Goal: Transaction & Acquisition: Obtain resource

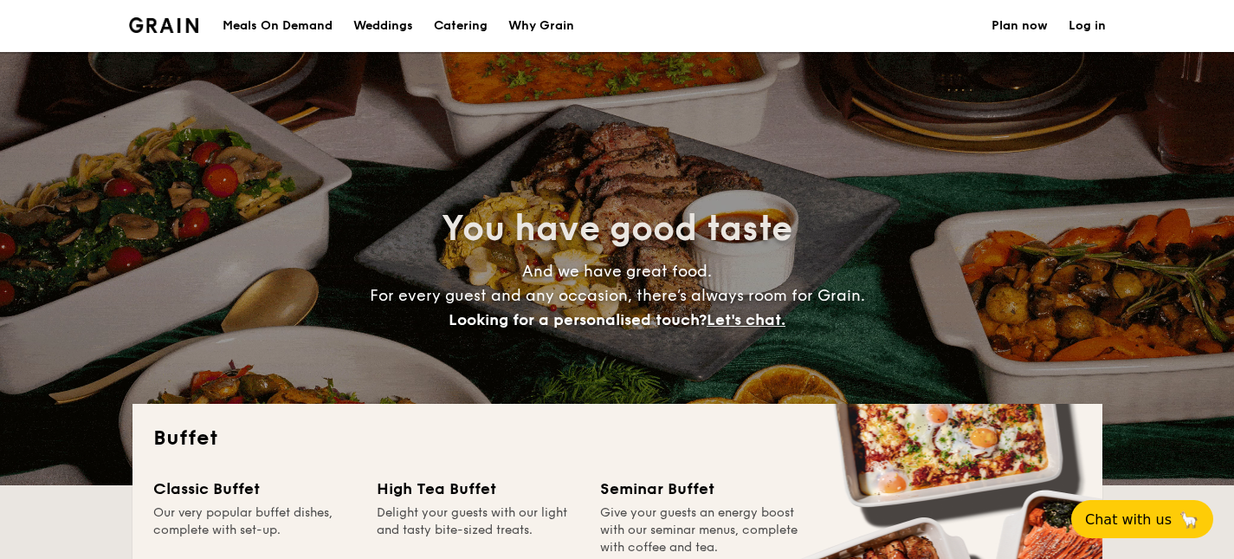
select select
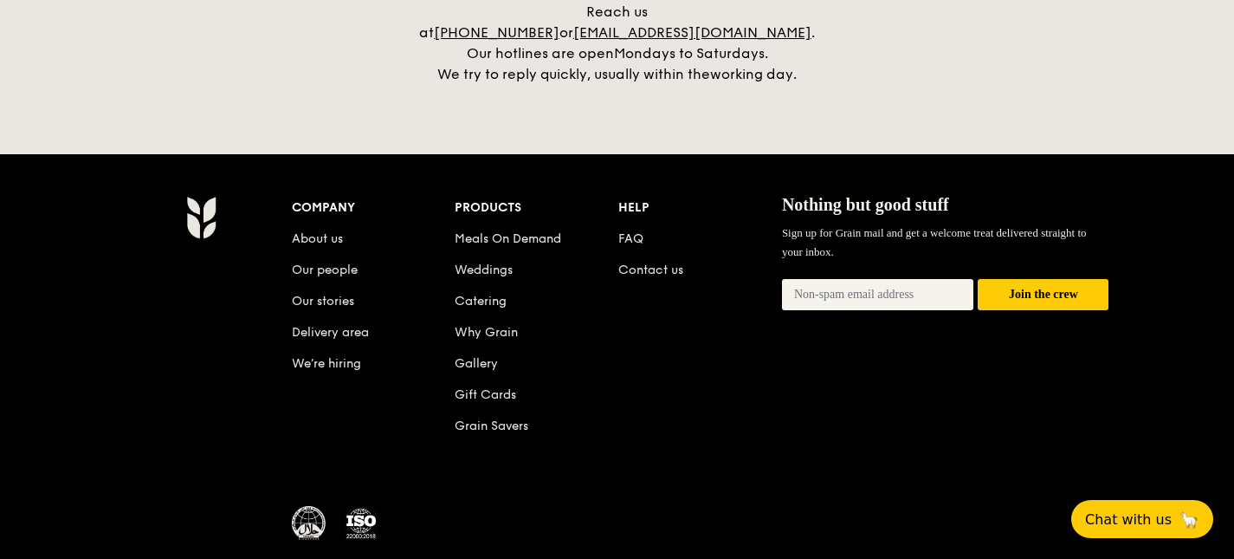
scroll to position [3788, 0]
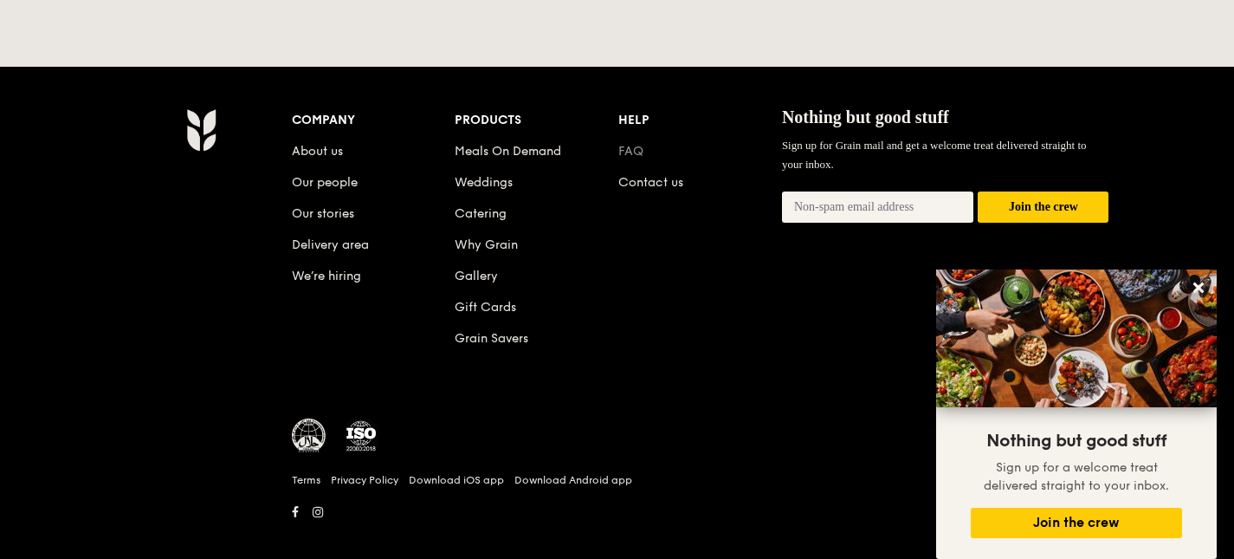
click at [621, 144] on link "FAQ" at bounding box center [630, 151] width 25 height 15
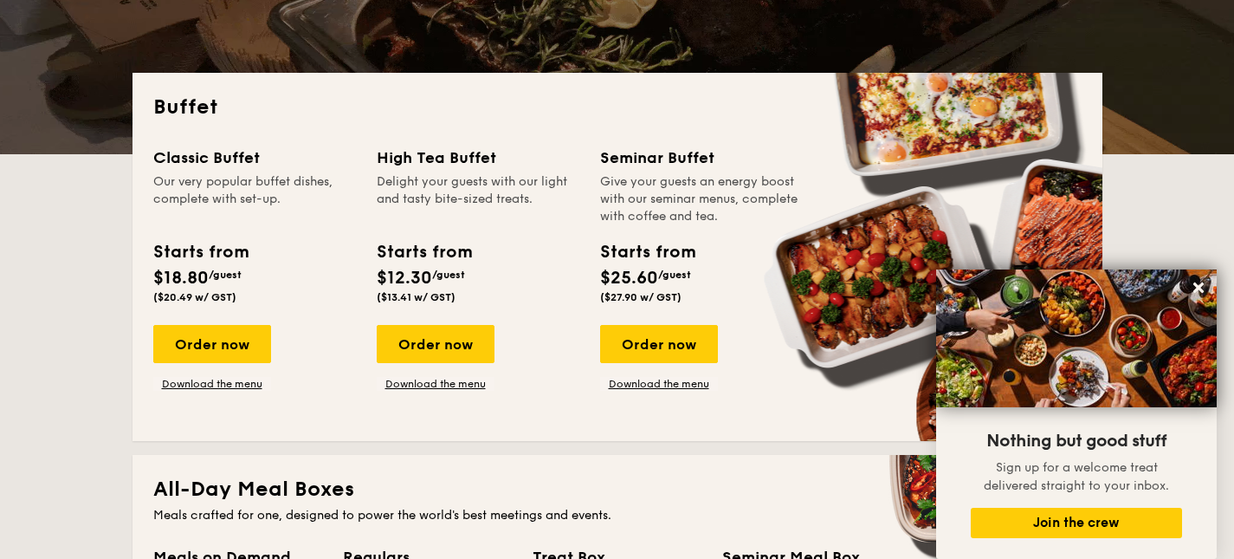
scroll to position [0, 0]
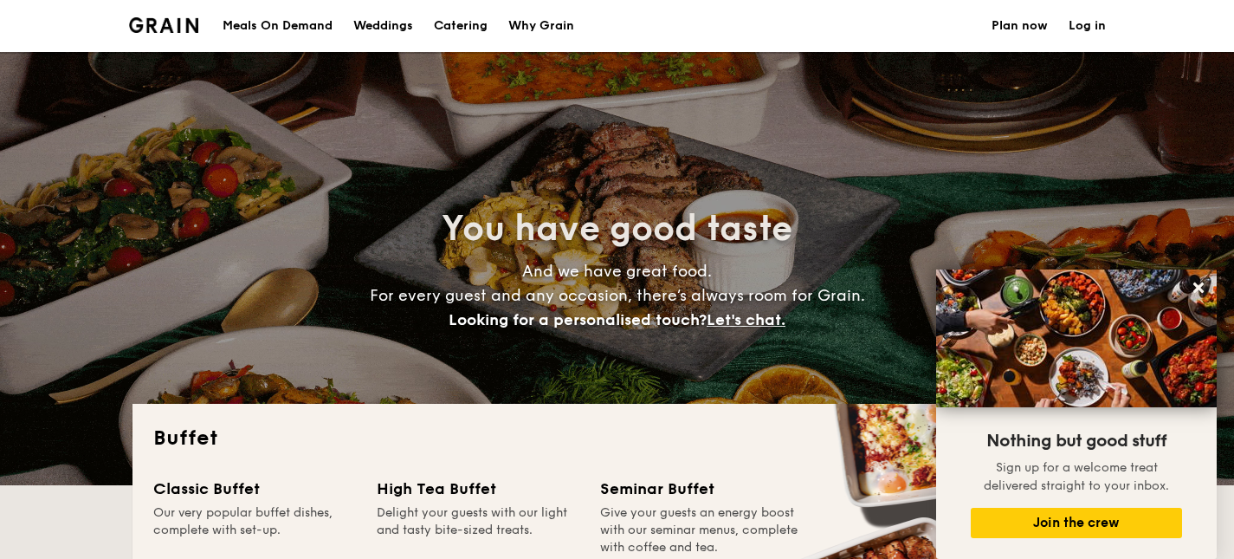
click at [386, 22] on div "Weddings" at bounding box center [383, 26] width 60 height 52
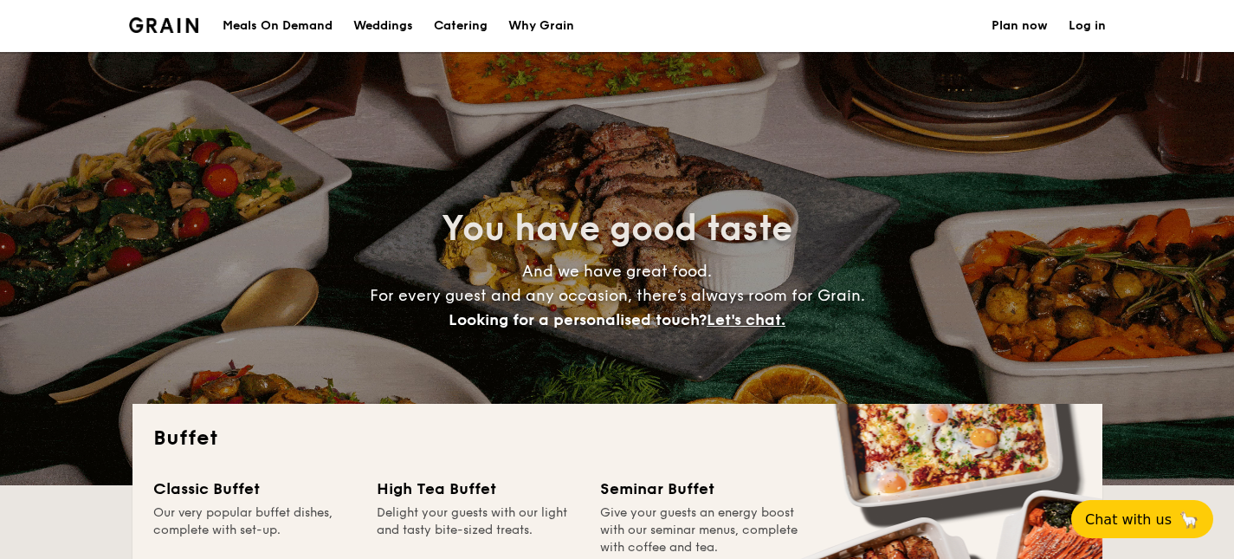
select select
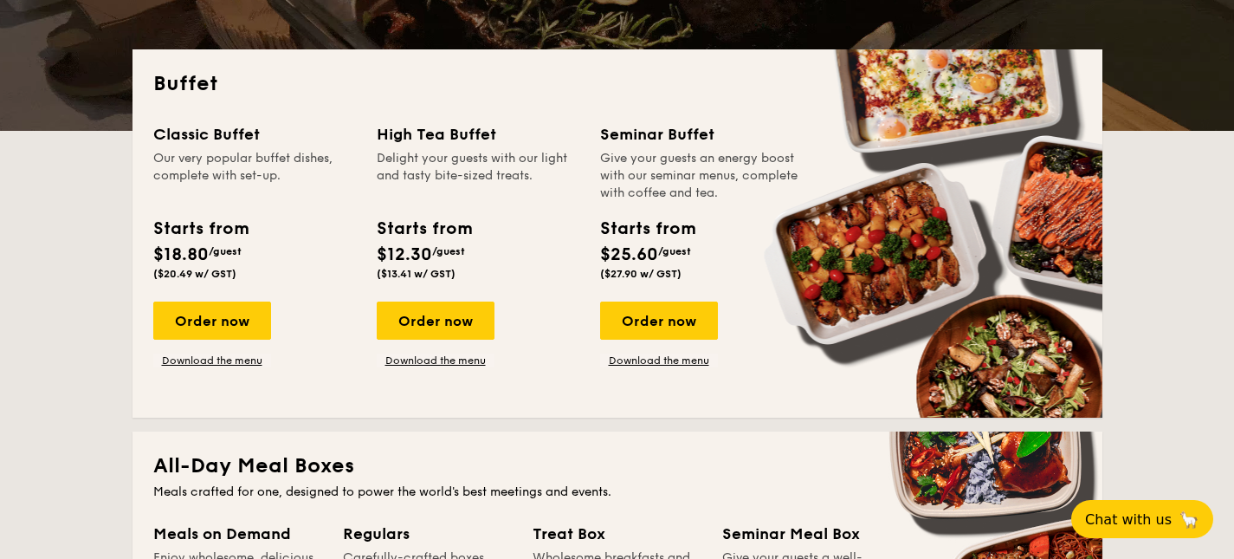
scroll to position [353, 0]
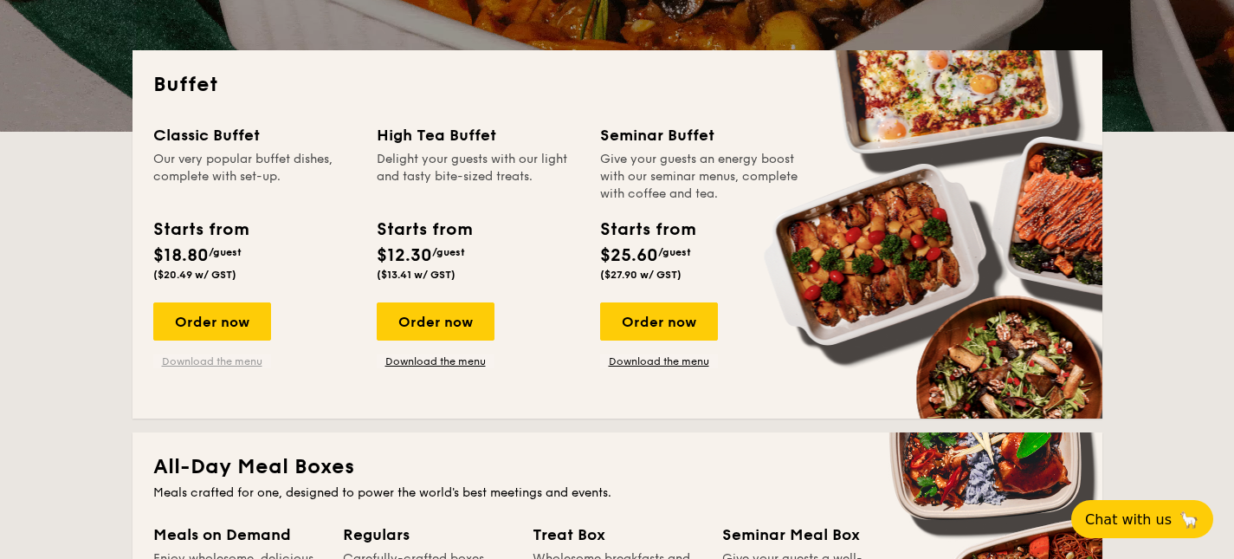
click at [224, 363] on link "Download the menu" at bounding box center [212, 361] width 118 height 14
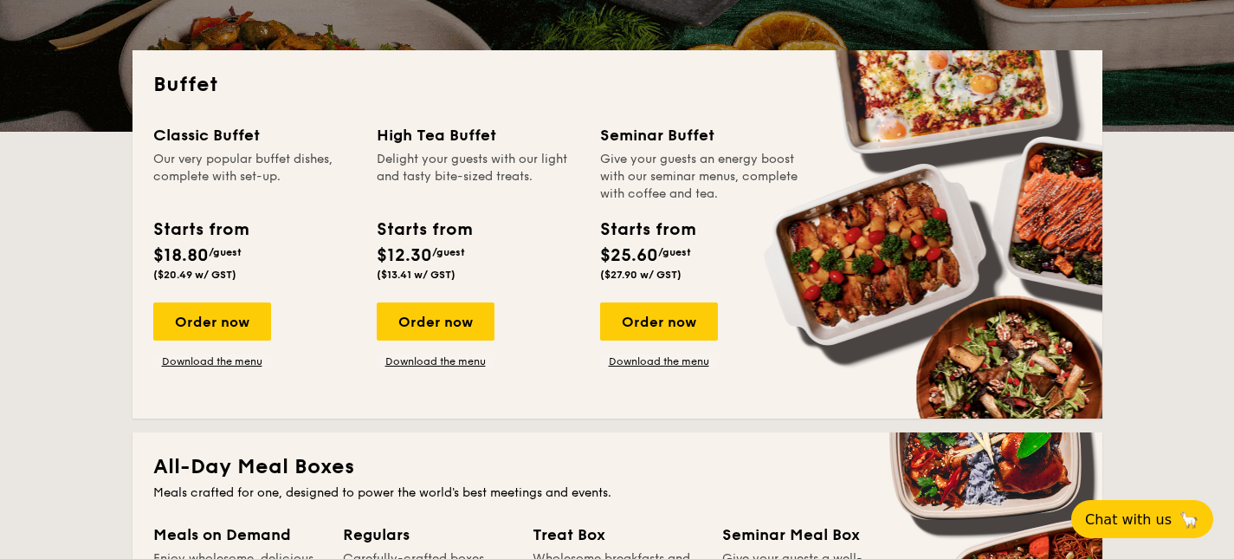
scroll to position [0, 0]
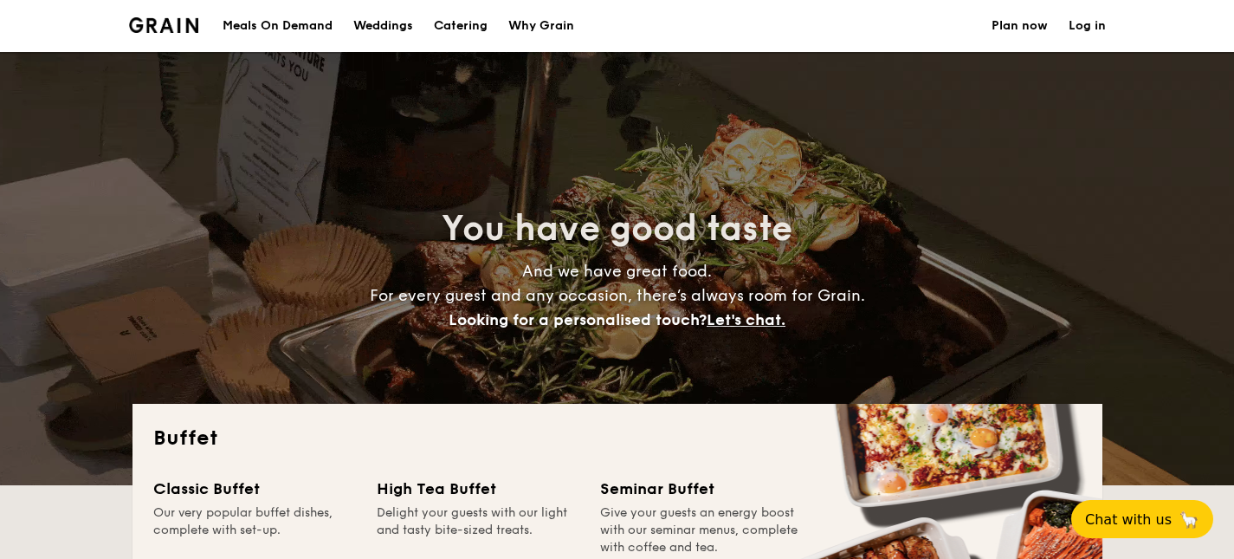
click at [389, 16] on div "Weddings" at bounding box center [383, 26] width 60 height 52
